Goal: Find specific page/section: Find specific page/section

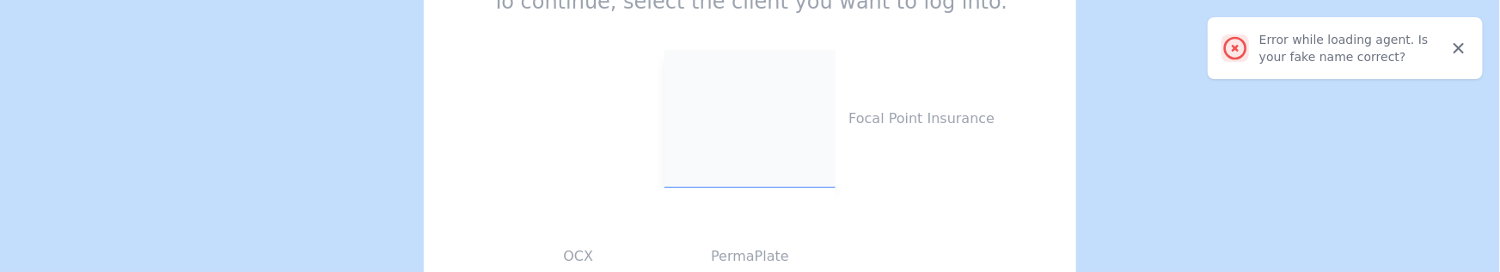
click at [745, 129] on button at bounding box center [750, 119] width 172 height 138
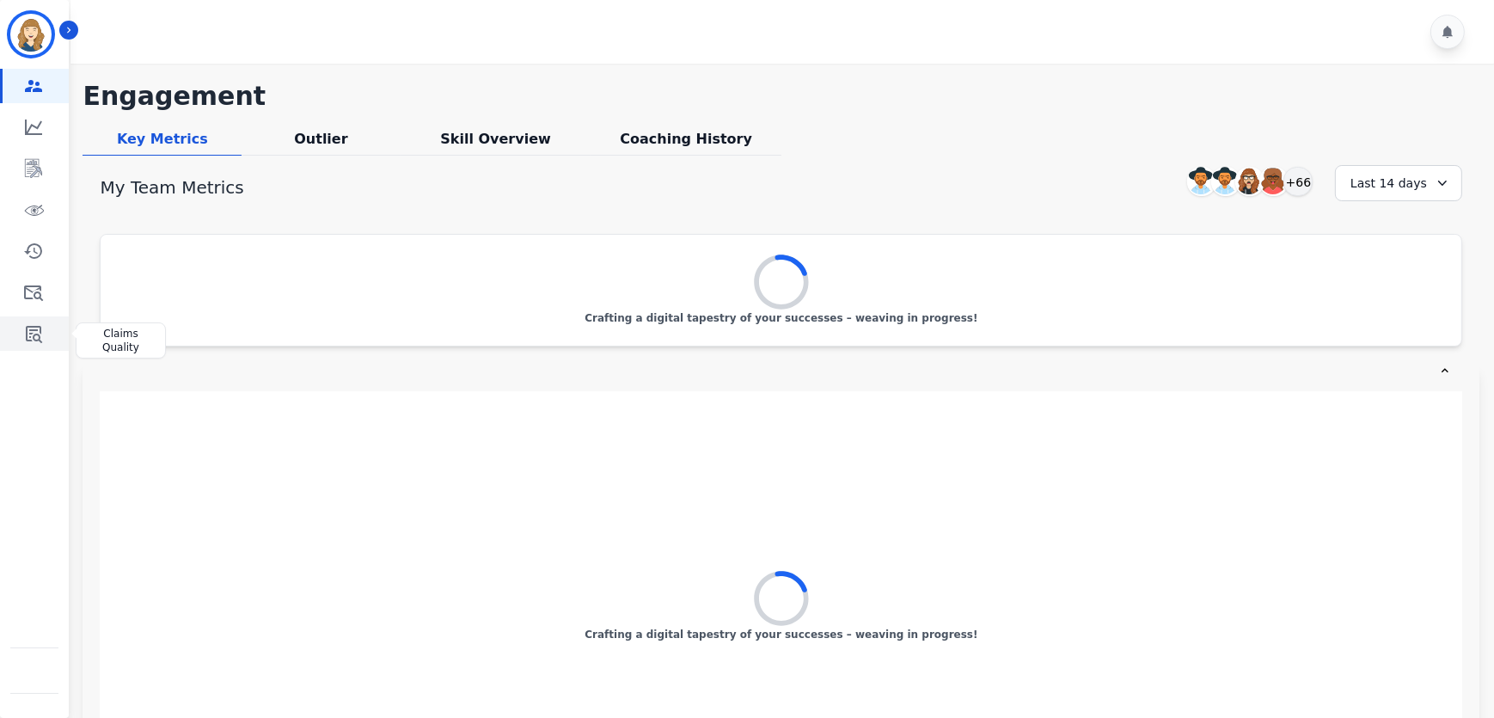
click at [38, 271] on icon "Sidebar" at bounding box center [34, 334] width 16 height 17
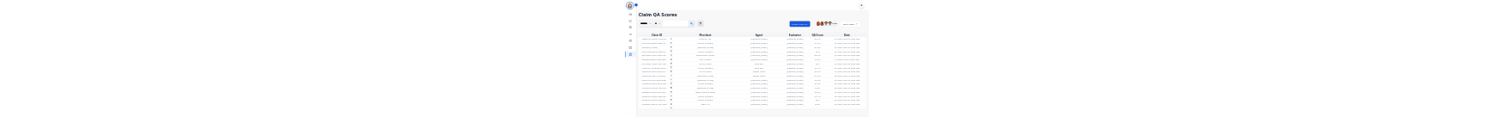
scroll to position [445, 0]
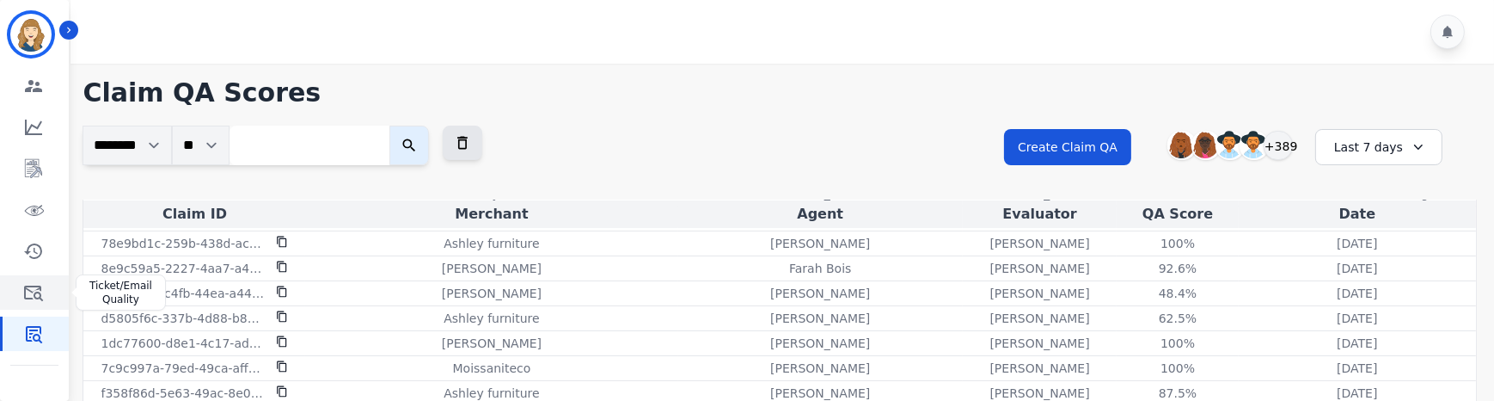
click at [38, 271] on icon "Sidebar" at bounding box center [33, 292] width 21 height 21
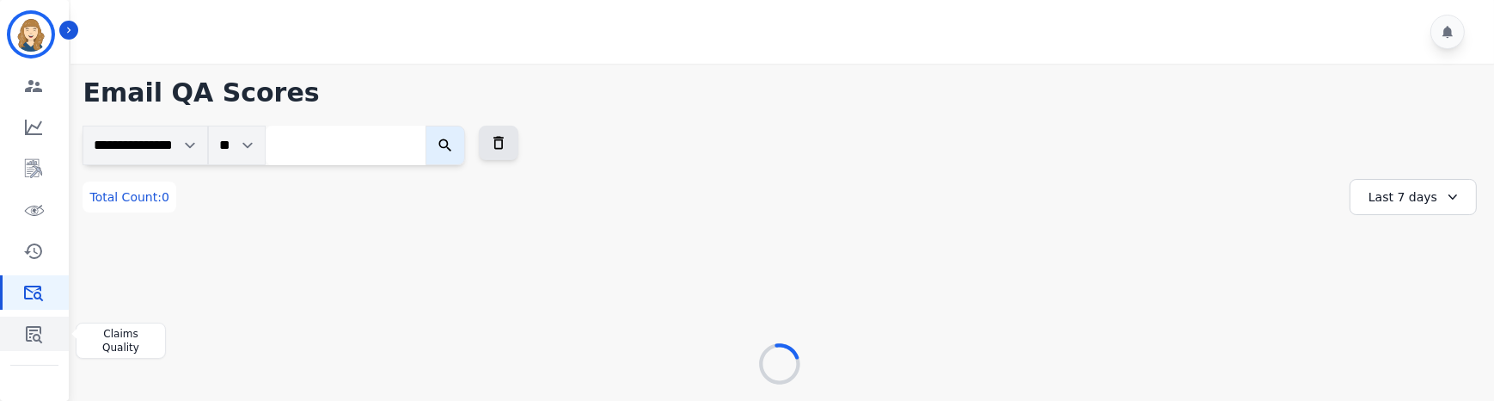
click at [25, 271] on link "Sidebar" at bounding box center [36, 333] width 66 height 34
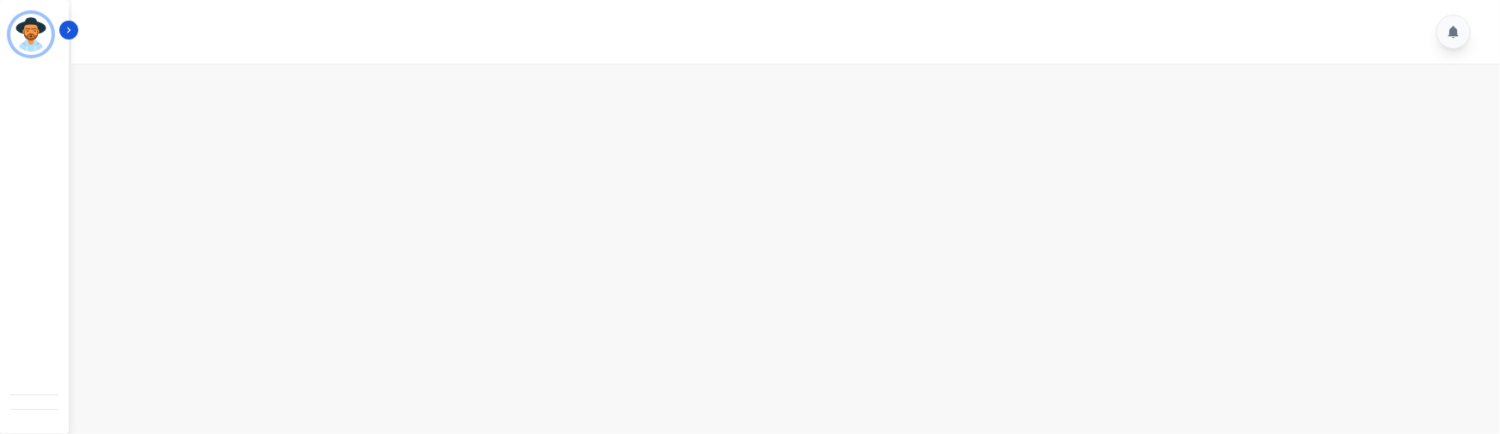
click at [877, 116] on main at bounding box center [783, 281] width 1435 height 434
click at [672, 36] on div at bounding box center [788, 32] width 1435 height 64
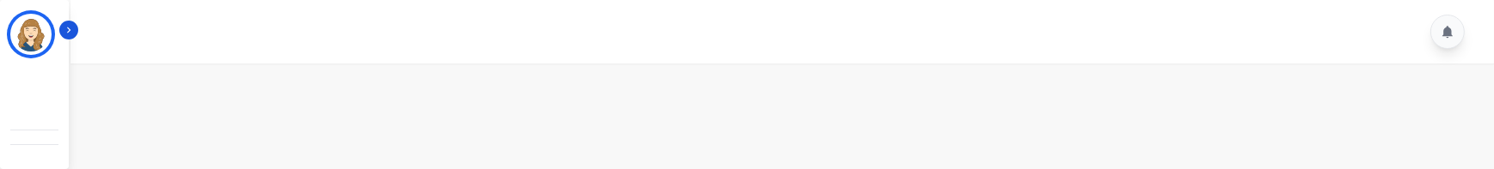
scroll to position [38, 0]
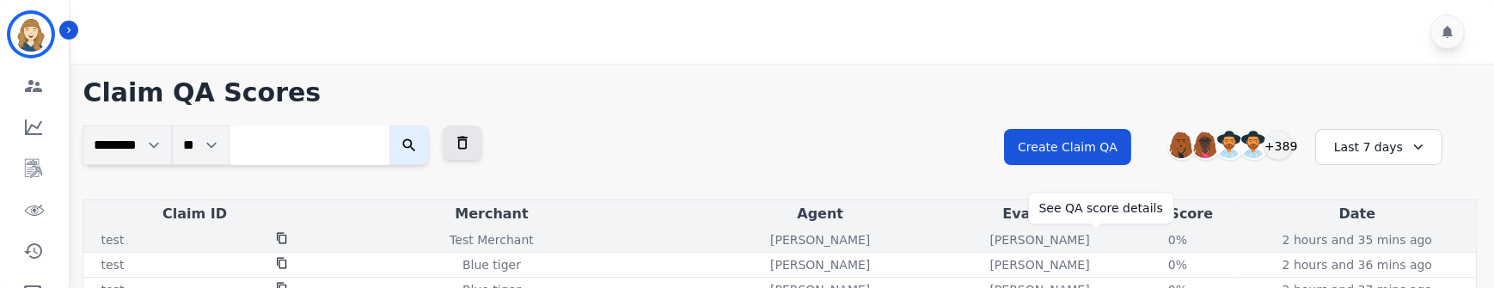
click at [1139, 168] on div "0%" at bounding box center [1177, 239] width 77 height 17
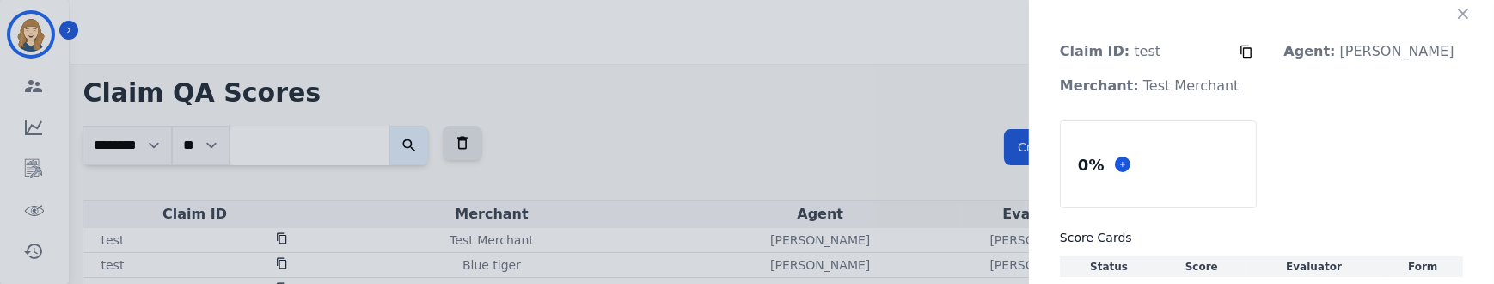
click at [584, 168] on div "Claim ID: test Agent: Abigail Joseph Merchant: Test Merchant 0 % Score Cards St…" at bounding box center [747, 142] width 1494 height 284
click at [1464, 15] on icon "button" at bounding box center [1462, 13] width 17 height 17
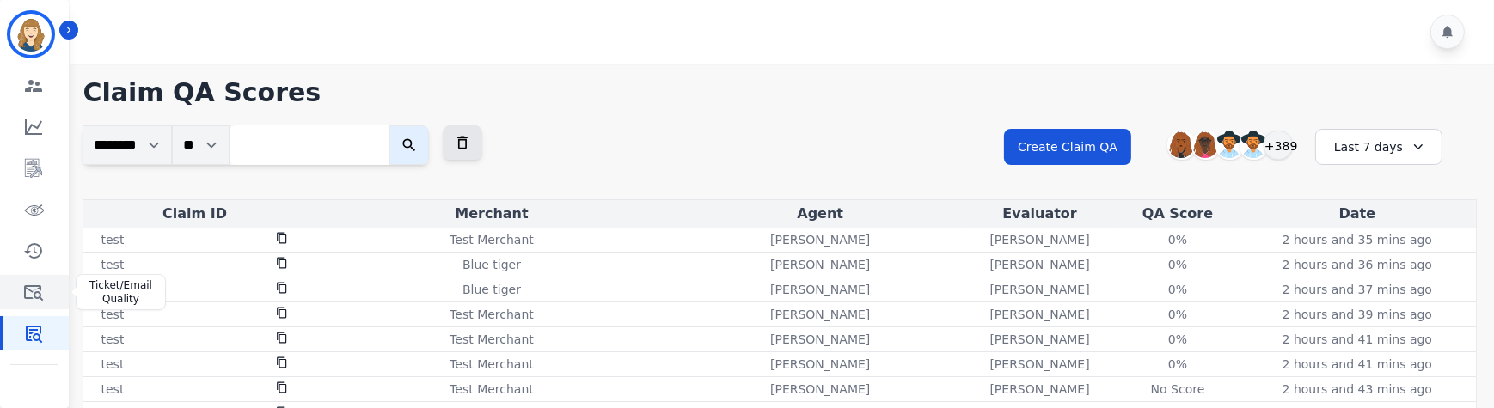
click at [34, 168] on icon "Sidebar" at bounding box center [33, 292] width 21 height 21
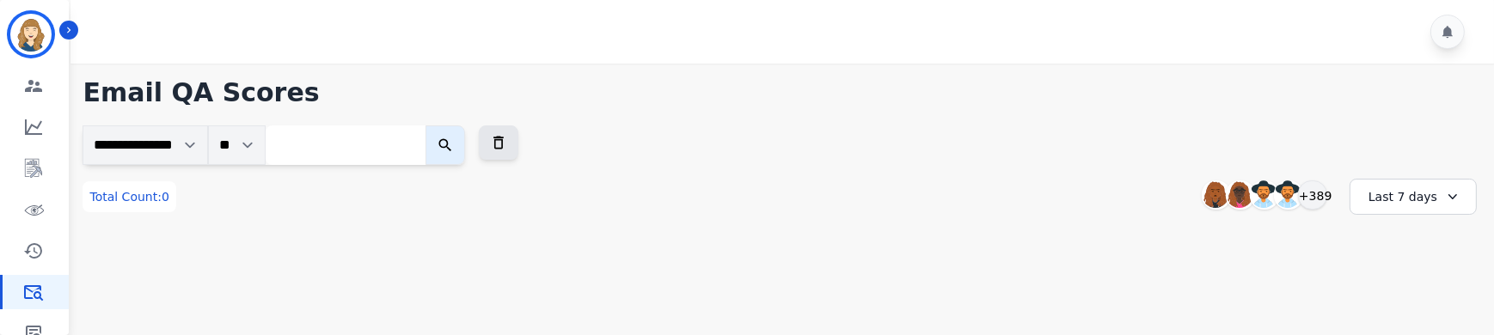
scroll to position [64, 0]
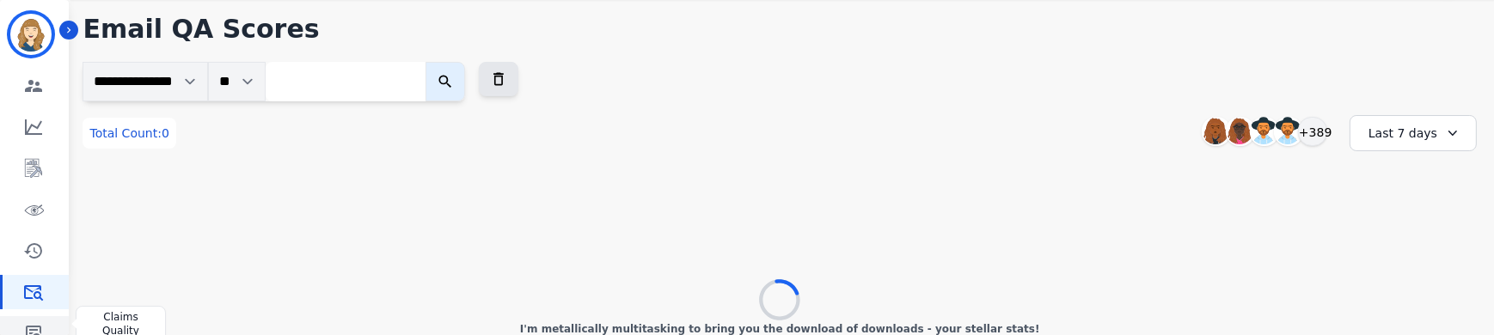
click at [40, 168] on link "Sidebar" at bounding box center [36, 333] width 66 height 34
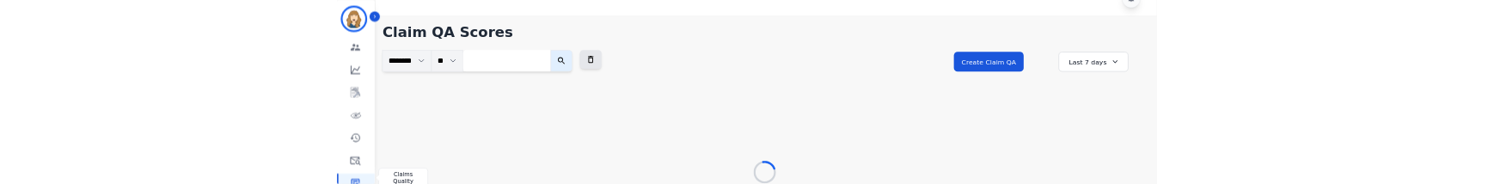
scroll to position [34, 0]
